Goal: Transaction & Acquisition: Purchase product/service

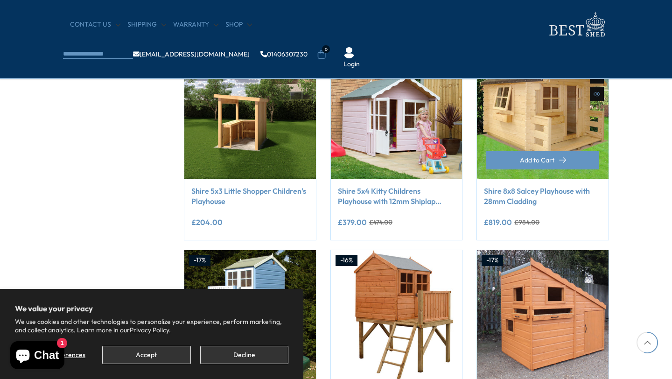
scroll to position [584, 0]
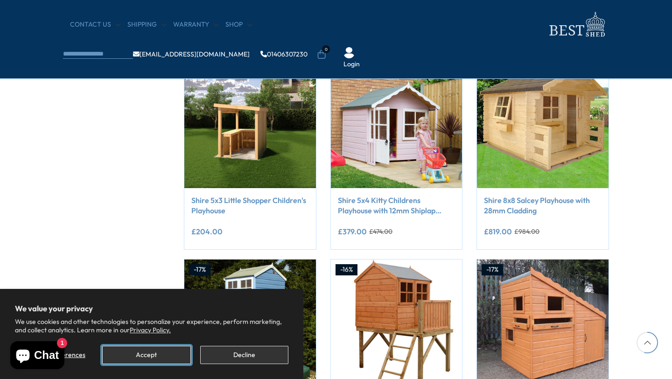
click at [171, 353] on button "Accept" at bounding box center [146, 355] width 88 height 18
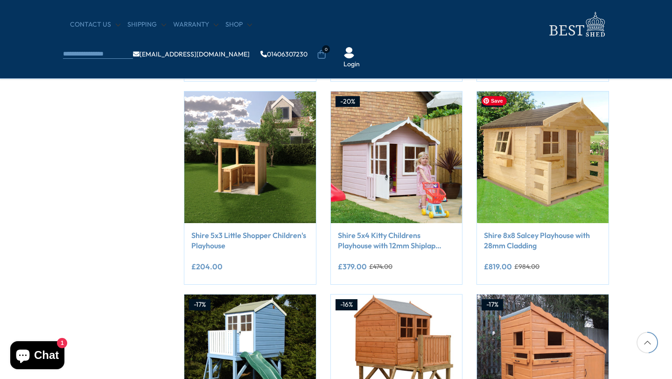
scroll to position [509, 0]
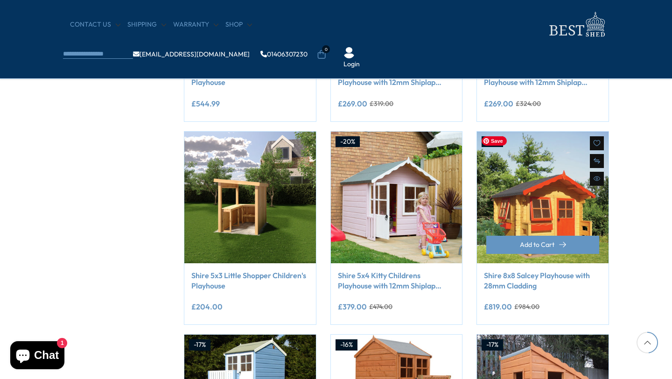
click at [564, 173] on img at bounding box center [543, 198] width 132 height 132
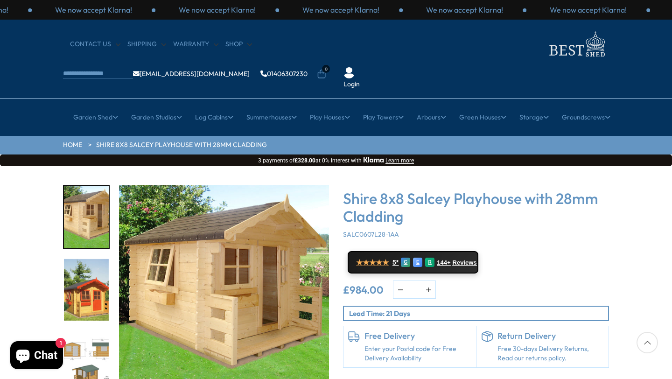
click at [87, 263] on img "2 / 5" at bounding box center [86, 290] width 45 height 62
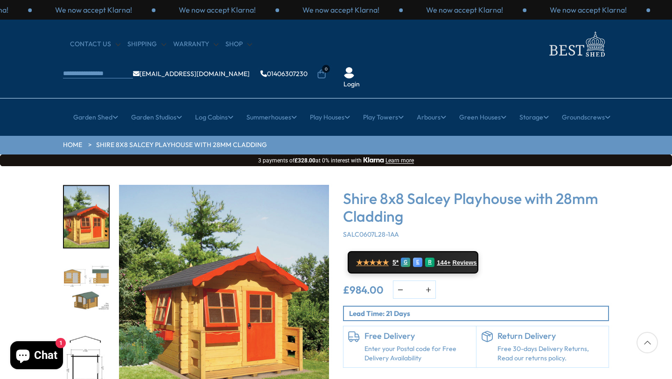
click at [88, 332] on img "4 / 5" at bounding box center [86, 363] width 45 height 62
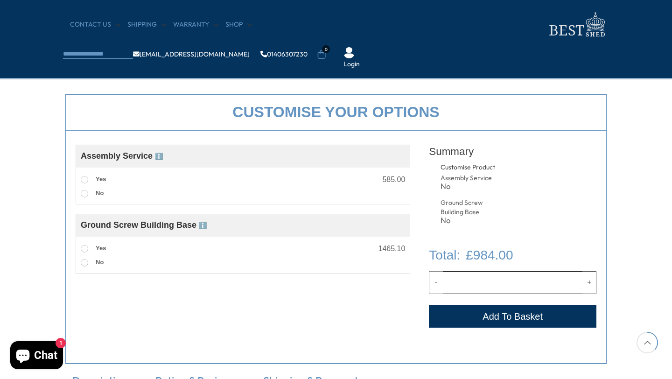
scroll to position [293, 0]
